Goal: Information Seeking & Learning: Learn about a topic

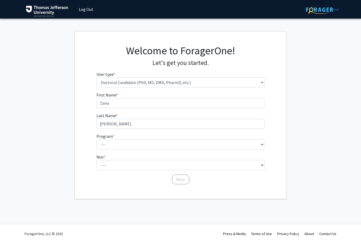
select select "3: doc"
select select "35: 815"
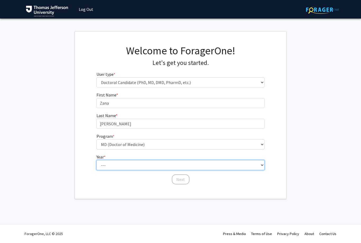
select select "1: first_year"
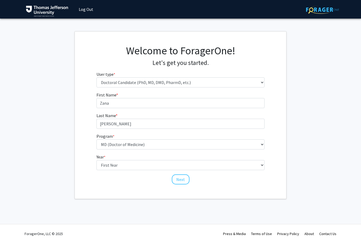
click at [183, 182] on button "Next" at bounding box center [181, 179] width 18 height 10
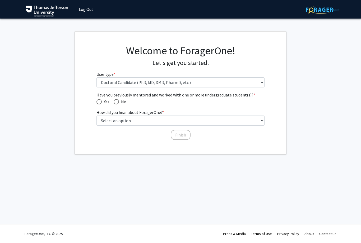
click at [119, 102] on span "No" at bounding box center [122, 101] width 7 height 6
click at [119, 102] on input "No" at bounding box center [116, 101] width 5 height 5
radio input "true"
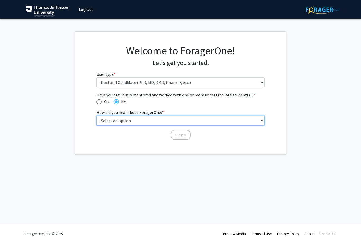
select select "2: faculty_recommendation"
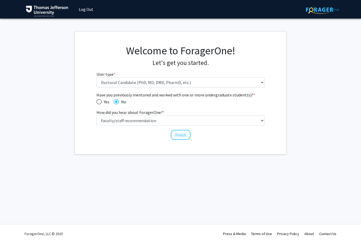
click at [188, 136] on button "Finish" at bounding box center [181, 135] width 20 height 10
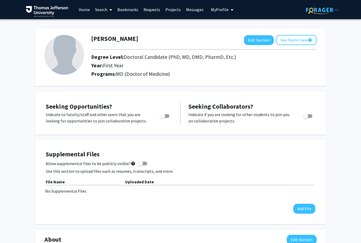
click at [106, 11] on link "Search" at bounding box center [104, 9] width 22 height 19
click at [109, 24] on span "Faculty/Staff" at bounding box center [112, 24] width 39 height 11
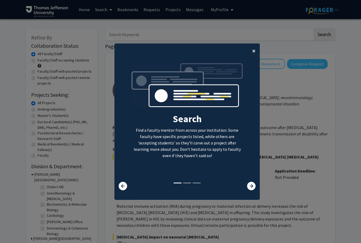
click at [254, 58] on button "×" at bounding box center [254, 50] width 12 height 15
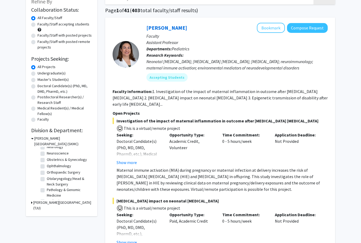
scroll to position [153, 0]
drag, startPoint x: 42, startPoint y: 166, endPoint x: 42, endPoint y: 202, distance: 36.0
click at [47, 166] on label "Ophthalmology" at bounding box center [59, 166] width 24 height 6
click at [47, 166] on input "Ophthalmology" at bounding box center [48, 164] width 3 height 3
checkbox input "true"
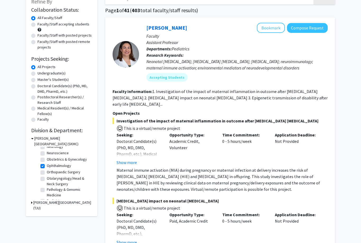
checkbox input "true"
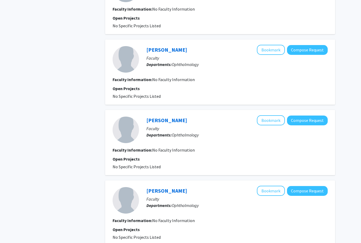
scroll to position [603, 0]
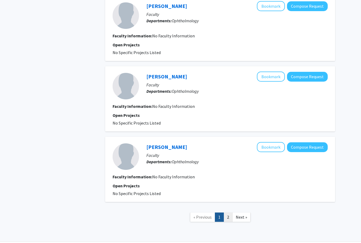
click at [227, 215] on link "2" at bounding box center [228, 216] width 9 height 9
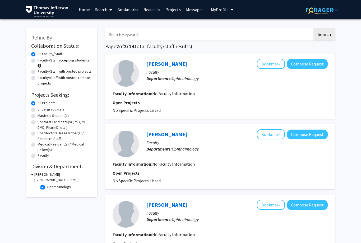
click at [47, 187] on label "Ophthalmology" at bounding box center [59, 187] width 24 height 6
click at [47, 187] on input "Ophthalmology" at bounding box center [48, 185] width 3 height 3
checkbox input "false"
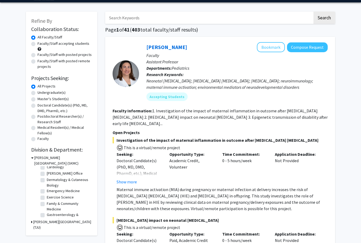
scroll to position [36, 0]
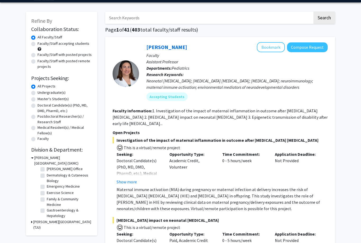
click at [51, 179] on label "Dermatology & Cutaneous Biology" at bounding box center [69, 177] width 44 height 11
click at [50, 176] on input "Dermatology & Cutaneous Biology" at bounding box center [48, 173] width 3 height 3
checkbox input "true"
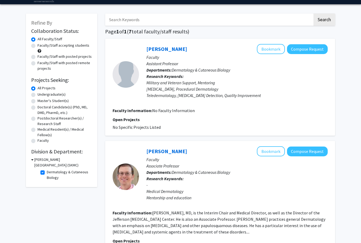
scroll to position [14, 0]
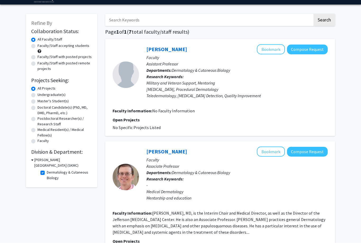
click at [47, 173] on label "Dermatology & Cutaneous Biology" at bounding box center [69, 175] width 44 height 11
click at [47, 173] on input "Dermatology & Cutaneous Biology" at bounding box center [48, 171] width 3 height 3
checkbox input "false"
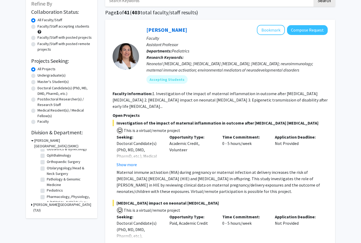
scroll to position [165, 0]
click at [47, 168] on label "Otolaryngology/Head & Neck Surgery" at bounding box center [69, 170] width 44 height 11
click at [47, 168] on input "Otolaryngology/Head & Neck Surgery" at bounding box center [48, 166] width 3 height 3
checkbox input "true"
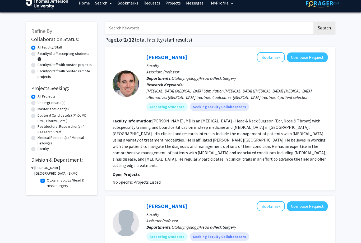
scroll to position [15, 0]
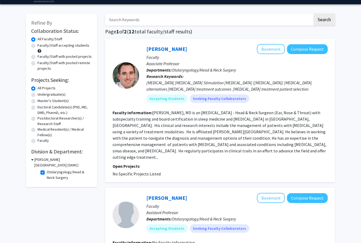
click at [248, 153] on section "Faculty Information: [PERSON_NAME], MD is an [MEDICAL_DATA] - Head & Neck Surge…" at bounding box center [220, 134] width 215 height 51
click at [251, 152] on fg-read-more "[PERSON_NAME], MD is an [MEDICAL_DATA] - Head & Neck Surgeon (Ear, Nose & Throa…" at bounding box center [220, 135] width 214 height 50
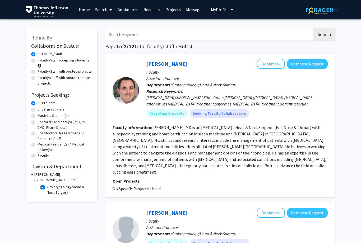
click at [47, 185] on label "Otolaryngology/Head & Neck Surgery" at bounding box center [69, 189] width 44 height 11
click at [47, 185] on input "Otolaryngology/Head & Neck Surgery" at bounding box center [48, 185] width 3 height 3
checkbox input "false"
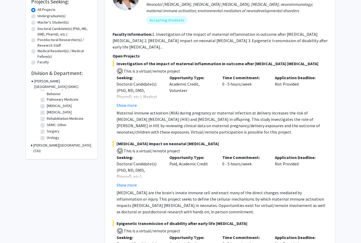
scroll to position [231, 0]
drag, startPoint x: 55, startPoint y: 105, endPoint x: 55, endPoint y: 198, distance: 93.1
click at [55, 105] on label "[MEDICAL_DATA]" at bounding box center [59, 106] width 25 height 6
click at [50, 105] on input "[MEDICAL_DATA]" at bounding box center [48, 104] width 3 height 3
checkbox input "true"
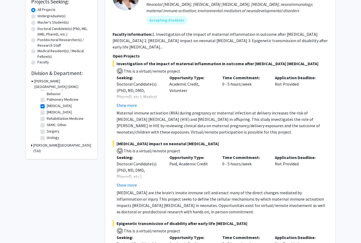
checkbox input "true"
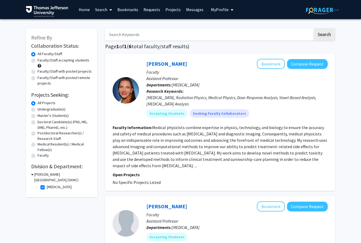
click at [128, 165] on fg-read-more "Medical physicists combine expertise in physics, technology, and biology to ens…" at bounding box center [220, 146] width 215 height 43
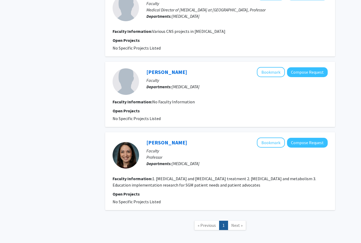
scroll to position [444, 0]
